Goal: Information Seeking & Learning: Learn about a topic

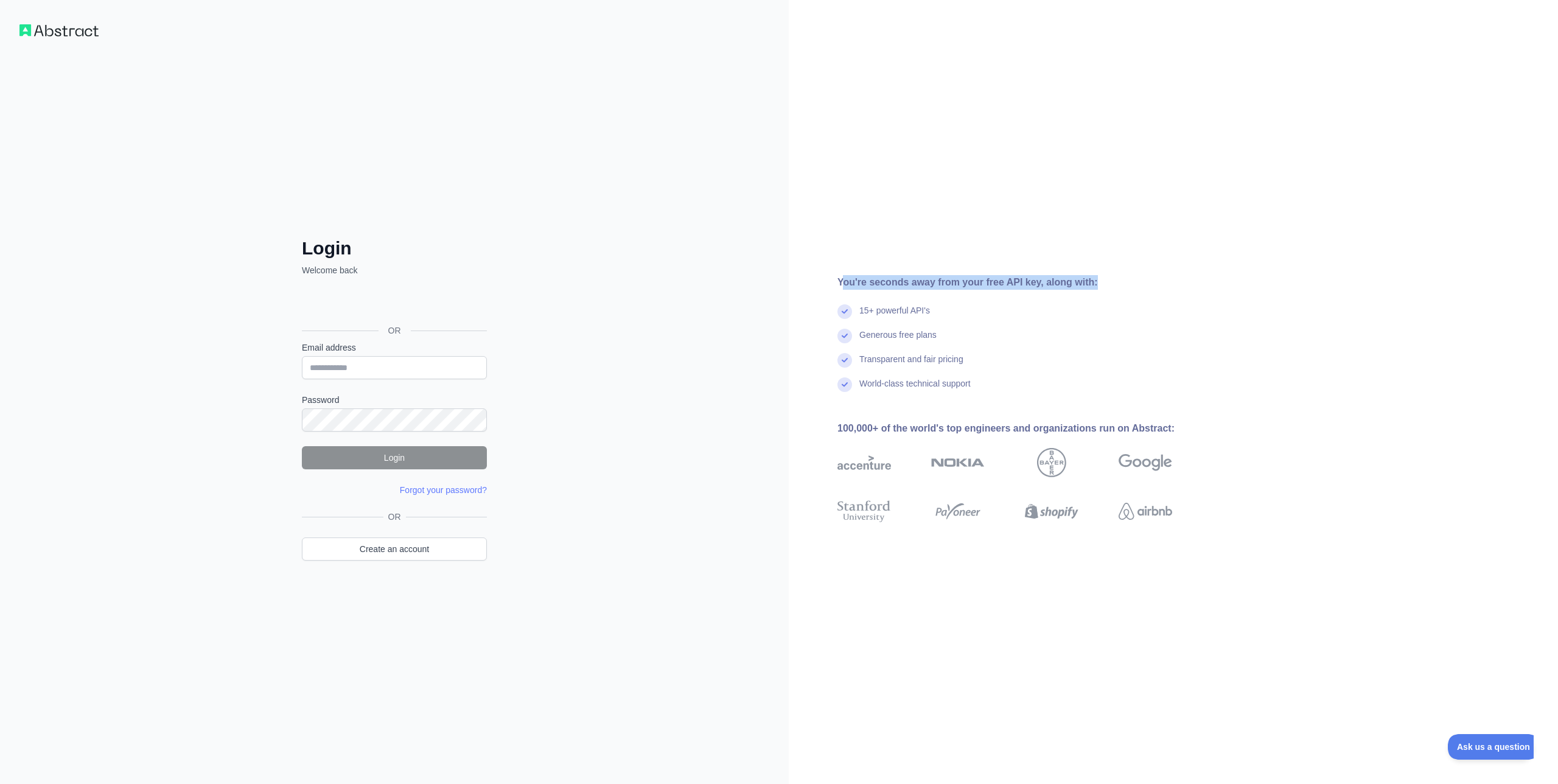
drag, startPoint x: 844, startPoint y: 281, endPoint x: 1054, endPoint y: 289, distance: 210.2
click at [1054, 289] on div "You're seconds away from your free API key, along with: 15+ powerful API's Gene…" at bounding box center [1009, 391] width 442 height 233
click at [1044, 280] on div "You're seconds away from your free API key, along with:" at bounding box center [1025, 282] width 374 height 15
click at [423, 307] on div "Iniciar sesión con Google. Se abre en una nueva pestaña." at bounding box center [393, 302] width 183 height 27
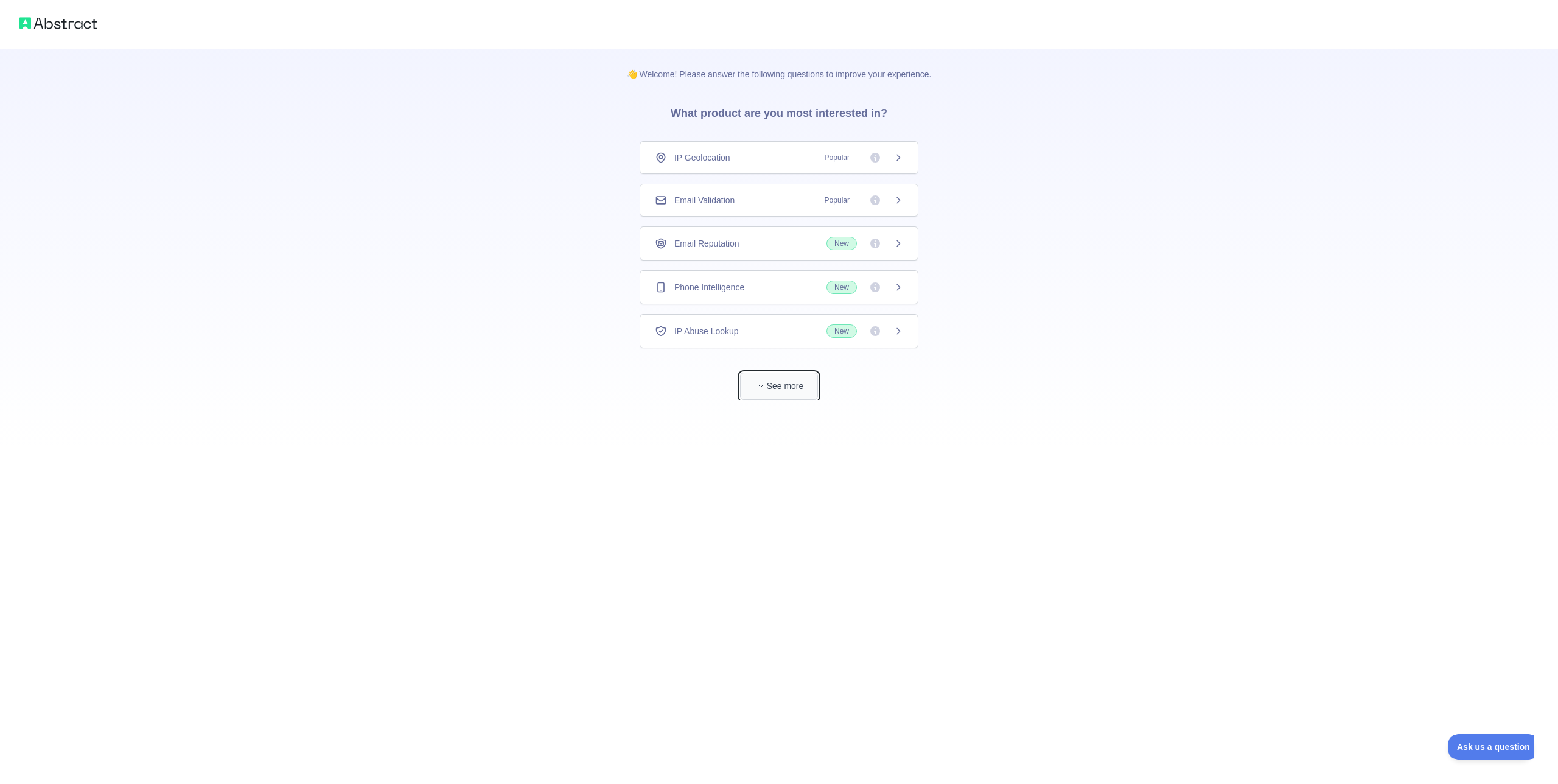
click at [781, 386] on button "See more" at bounding box center [779, 386] width 78 height 28
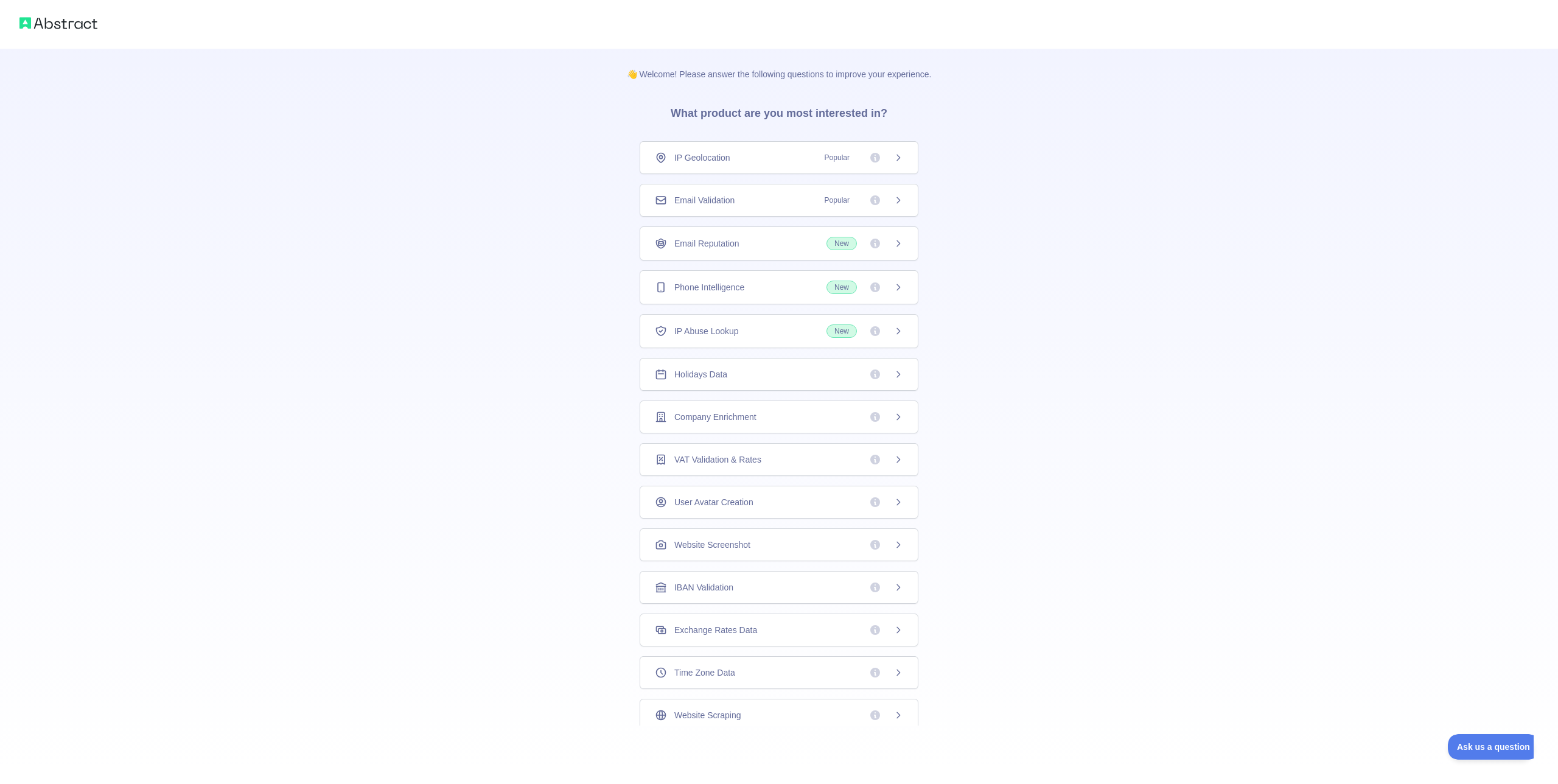
click at [768, 171] on div "IP Geolocation Popular" at bounding box center [778, 158] width 278 height 33
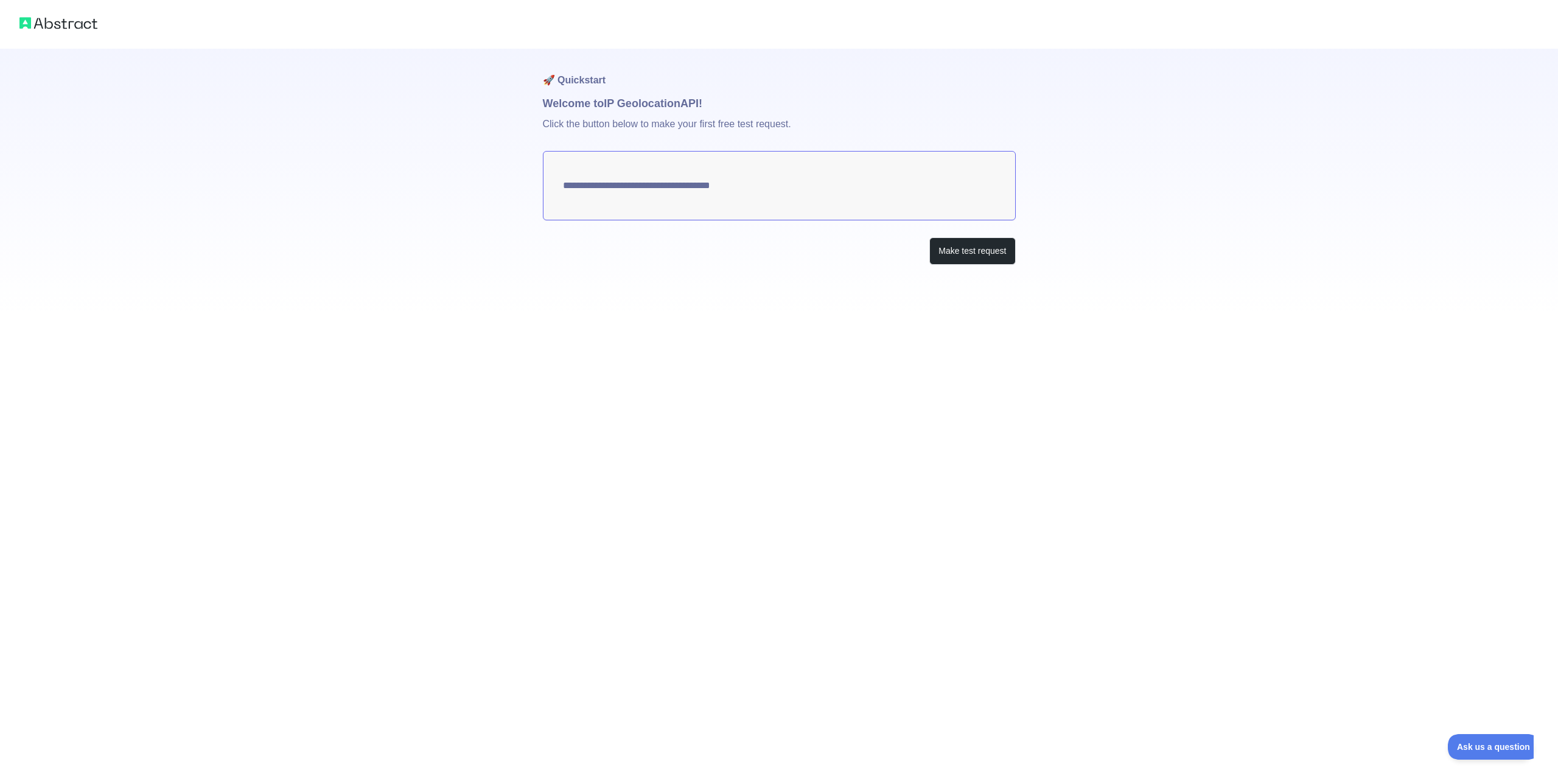
type textarea "**********"
click at [775, 188] on textarea "**********" at bounding box center [779, 185] width 473 height 70
click at [944, 248] on button "Make test request" at bounding box center [972, 251] width 86 height 28
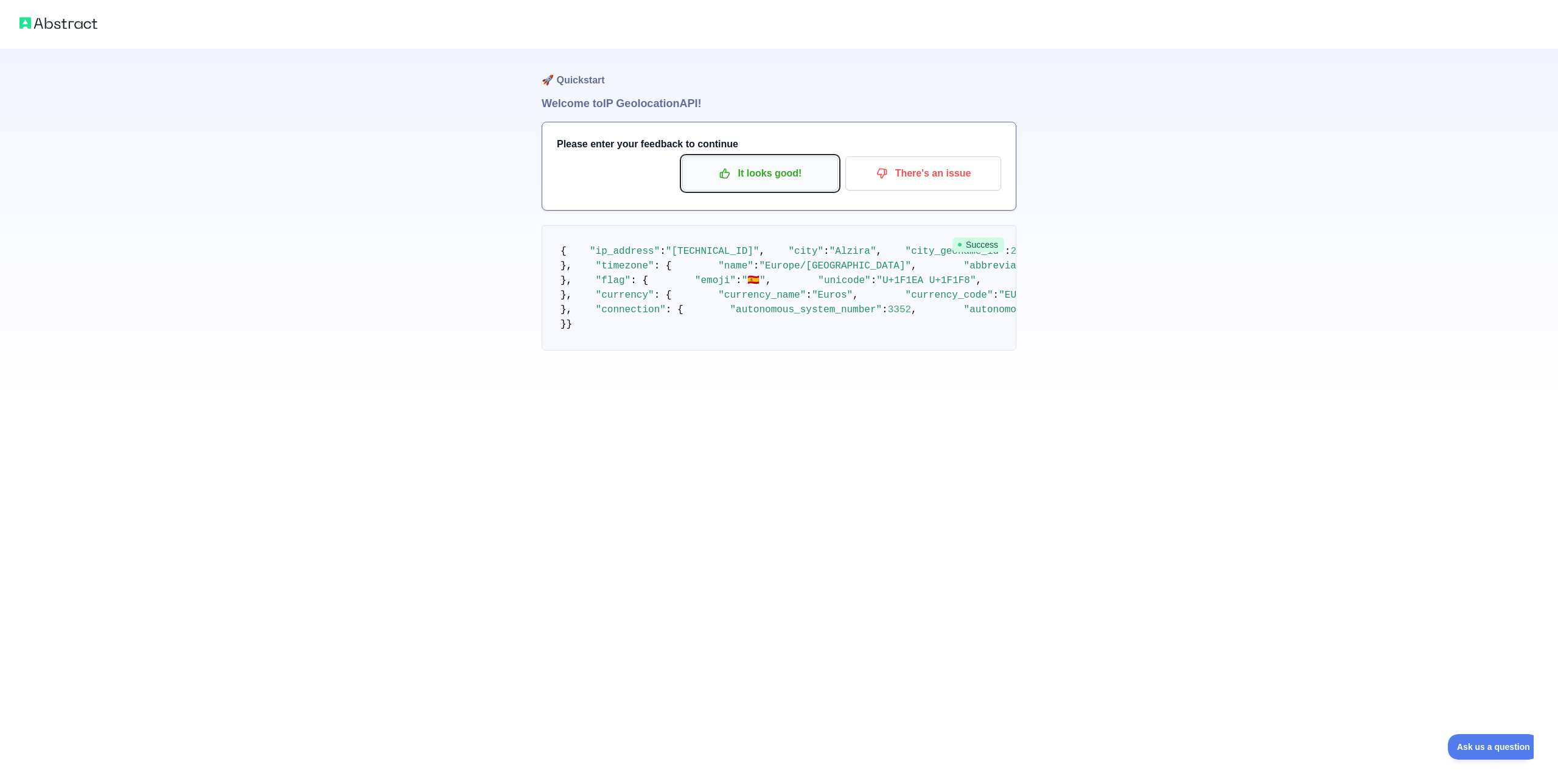
click at [796, 185] on button "It looks good!" at bounding box center [760, 174] width 156 height 34
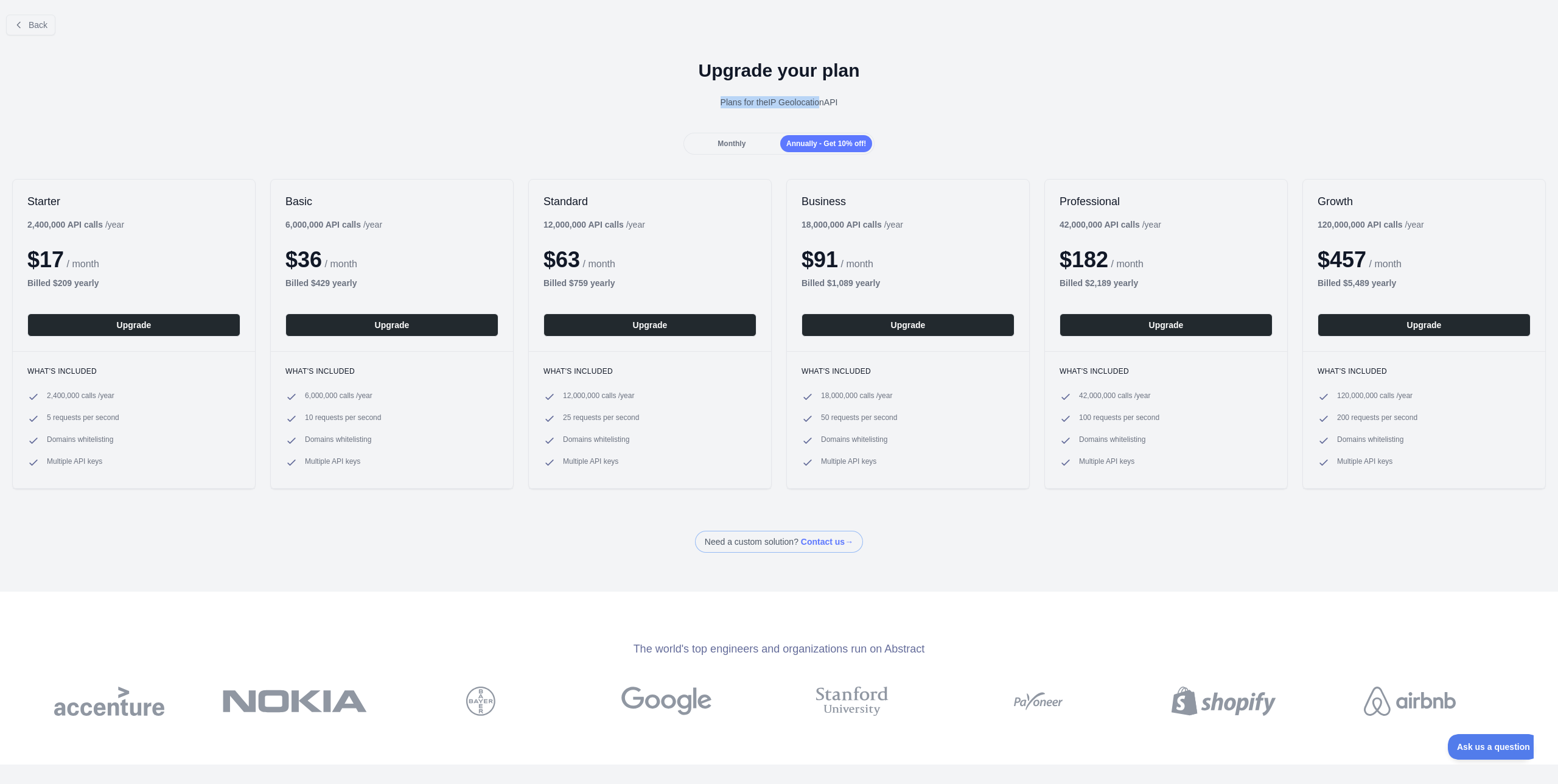
drag, startPoint x: 722, startPoint y: 101, endPoint x: 826, endPoint y: 105, distance: 104.1
click at [826, 105] on div "Plans for the IP Geolocation API" at bounding box center [778, 103] width 1538 height 12
click at [38, 18] on button "Back" at bounding box center [30, 25] width 49 height 21
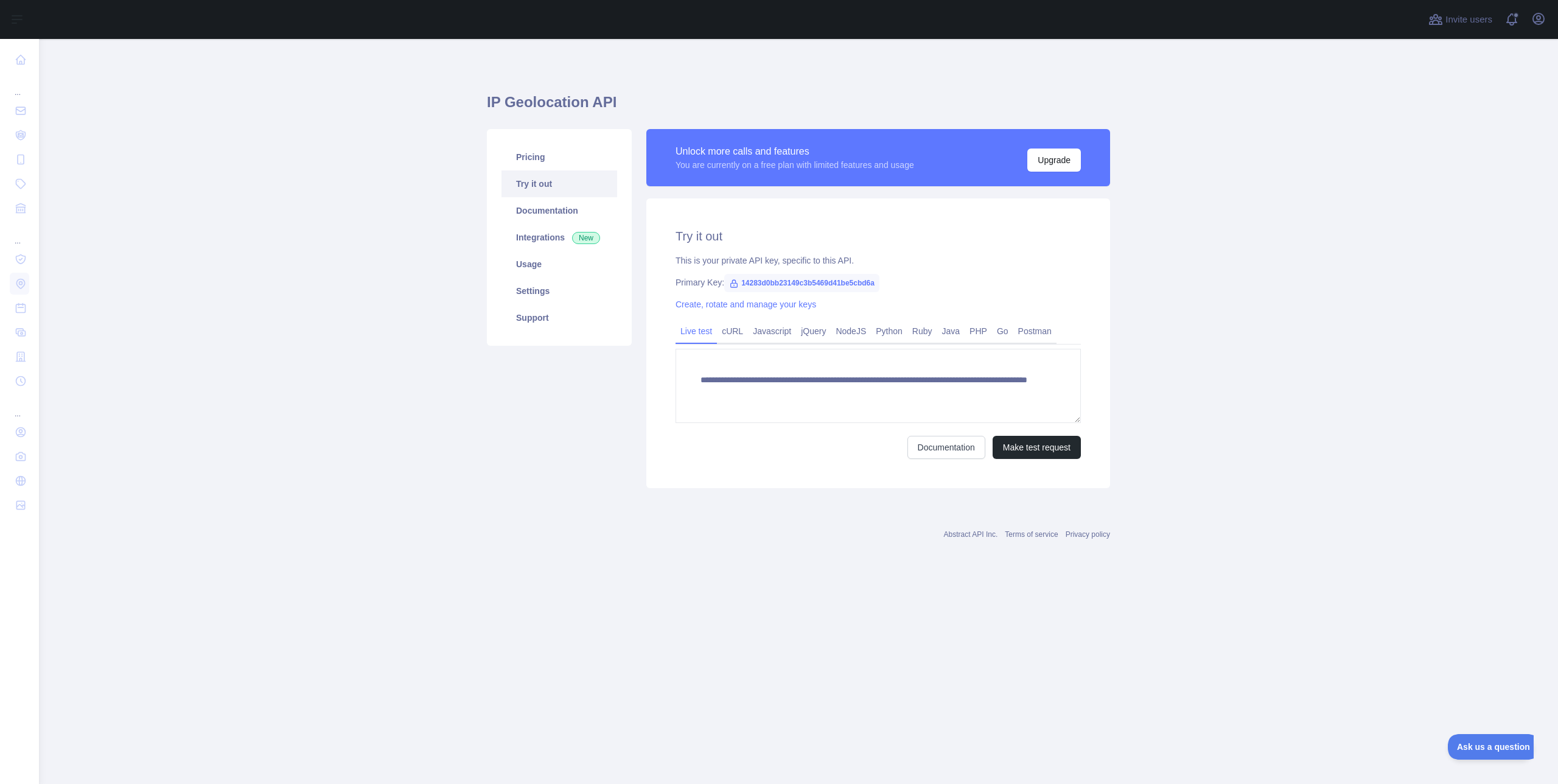
click at [788, 286] on span "14283d0bb23149c3b5469d41be5cbd6a" at bounding box center [801, 283] width 155 height 18
copy span "14283d0bb23149c3b5469d41be5cbd6a"
click at [1186, 157] on main "**********" at bounding box center [798, 411] width 1519 height 744
